Goal: Transaction & Acquisition: Purchase product/service

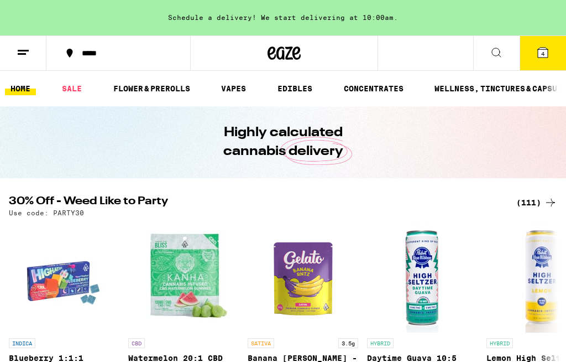
click at [552, 206] on icon at bounding box center [550, 202] width 13 height 13
